Goal: Obtain resource: Download file/media

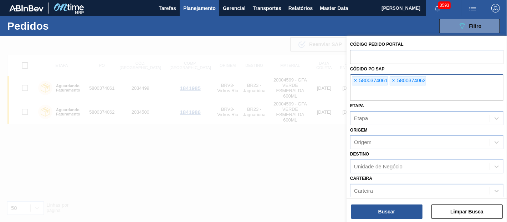
click at [361, 81] on div "× 5800374061" at bounding box center [370, 80] width 36 height 9
click at [359, 80] on span "×" at bounding box center [356, 80] width 7 height 9
click at [359, 87] on input "text" at bounding box center [426, 94] width 153 height 14
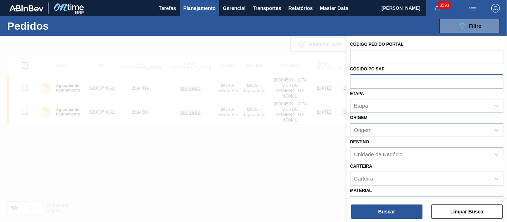
paste input "5800365749"
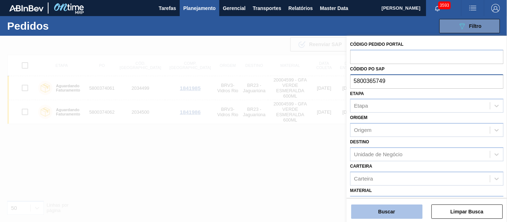
type input "5800365749"
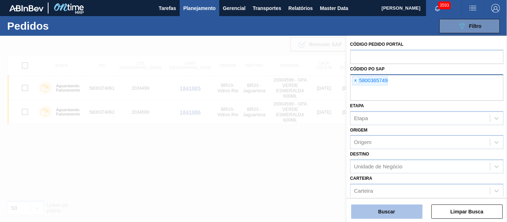
click at [407, 213] on button "Buscar" at bounding box center [386, 211] width 71 height 14
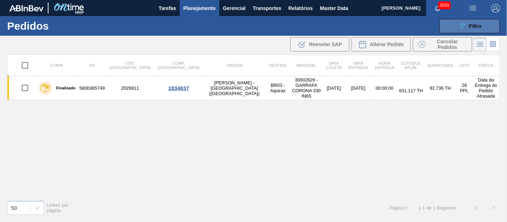
click at [464, 30] on icon "089F7B8B-B2A5-4AFE-B5C0-19BA573D28AC" at bounding box center [462, 26] width 9 height 9
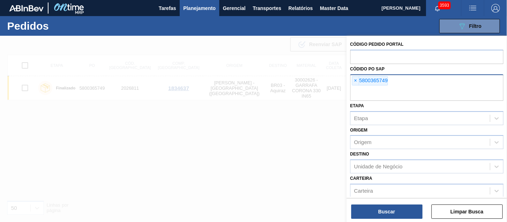
click at [351, 76] on div "× 5800365749" at bounding box center [426, 87] width 153 height 26
click at [355, 77] on span "×" at bounding box center [356, 80] width 7 height 9
paste input "5800347085"
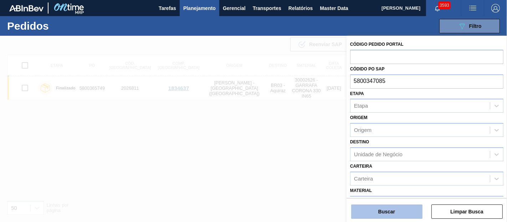
type input "5800347085"
click at [403, 208] on button "Buscar" at bounding box center [386, 211] width 71 height 14
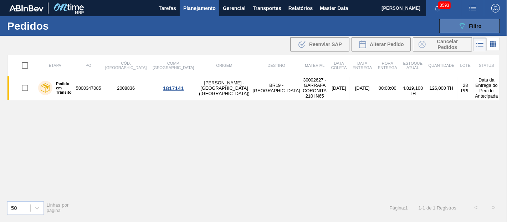
click at [477, 30] on button "089F7B8B-B2A5-4AFE-B5C0-19BA573D28AC Filtro" at bounding box center [470, 26] width 61 height 14
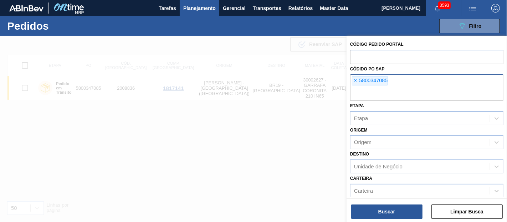
click at [359, 82] on span "×" at bounding box center [356, 80] width 7 height 9
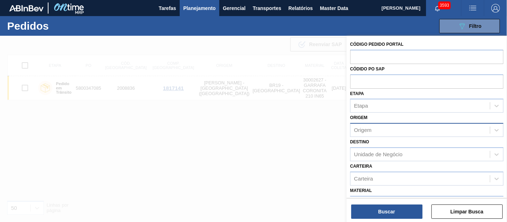
paste input "5800384458"
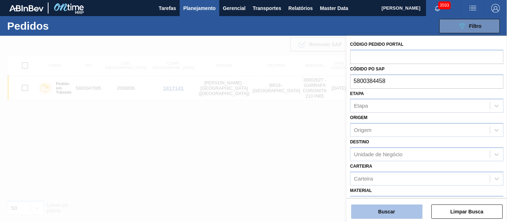
type input "5800384458"
click at [385, 212] on button "Buscar" at bounding box center [386, 211] width 71 height 14
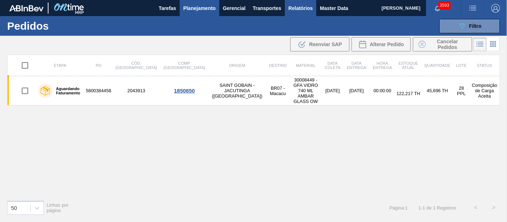
click at [295, 8] on span "Relatórios" at bounding box center [301, 8] width 24 height 9
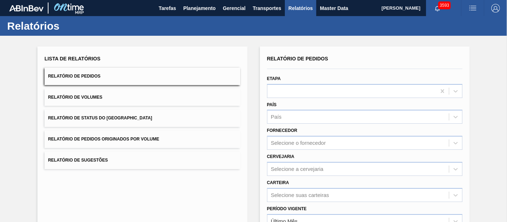
click at [117, 143] on button "Relatório de Pedidos Originados por Volume" at bounding box center [143, 138] width 196 height 17
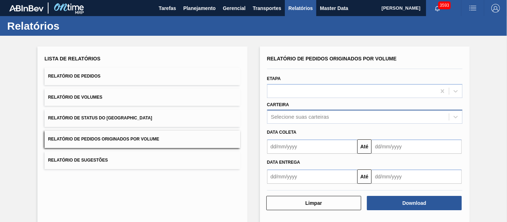
click at [297, 118] on div "Selecione suas carteiras" at bounding box center [365, 117] width 196 height 14
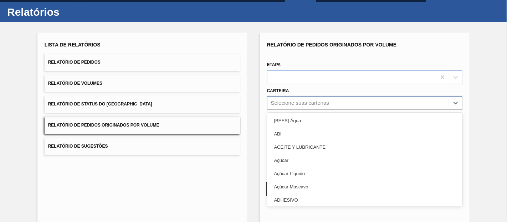
scroll to position [14, 0]
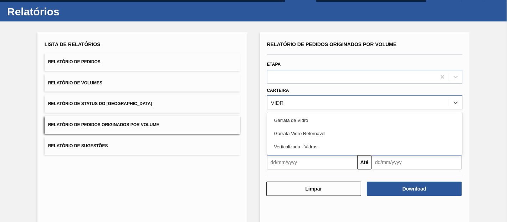
type input "VIDRO"
click at [297, 118] on div "Garrafa de Vidro" at bounding box center [365, 119] width 196 height 13
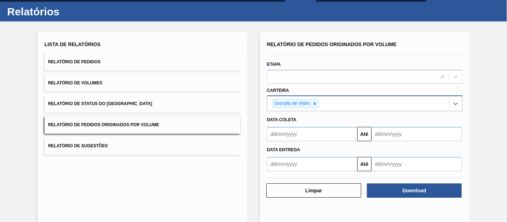
click at [294, 136] on input "text" at bounding box center [312, 134] width 90 height 14
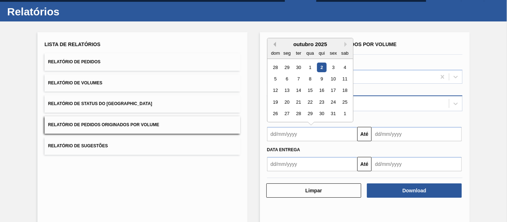
click at [273, 42] on button "Previous Month" at bounding box center [273, 44] width 5 height 5
click at [286, 65] on div "1" at bounding box center [287, 67] width 10 height 10
type input "[DATE]"
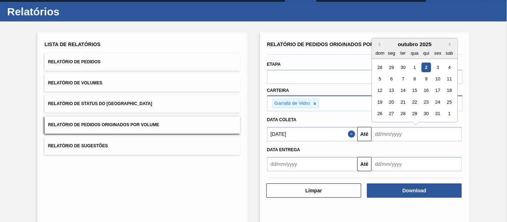
click at [379, 131] on input "text" at bounding box center [417, 134] width 90 height 14
drag, startPoint x: 436, startPoint y: 65, endPoint x: 417, endPoint y: 90, distance: 31.0
click at [436, 65] on div "3" at bounding box center [438, 67] width 10 height 10
type input "[DATE]"
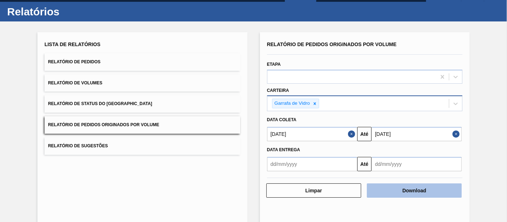
click at [395, 194] on button "Download" at bounding box center [414, 190] width 95 height 14
